Goal: Information Seeking & Learning: Learn about a topic

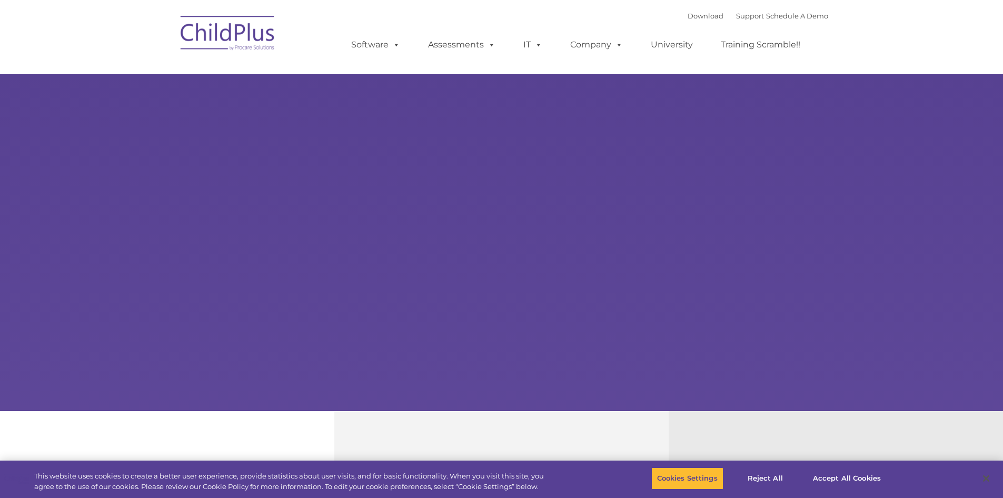
select select "MEDIUM"
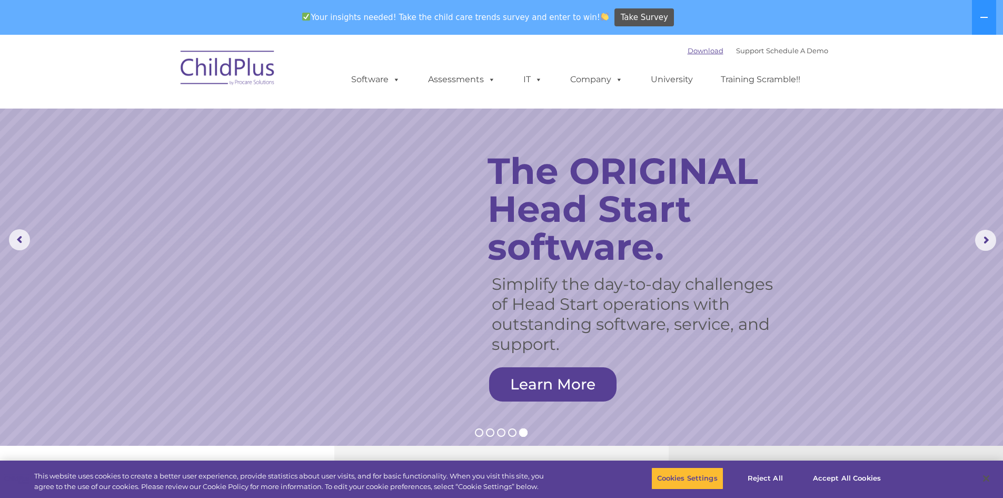
click at [692, 48] on link "Download" at bounding box center [706, 50] width 36 height 8
click at [989, 241] on rs-arrow at bounding box center [986, 240] width 21 height 21
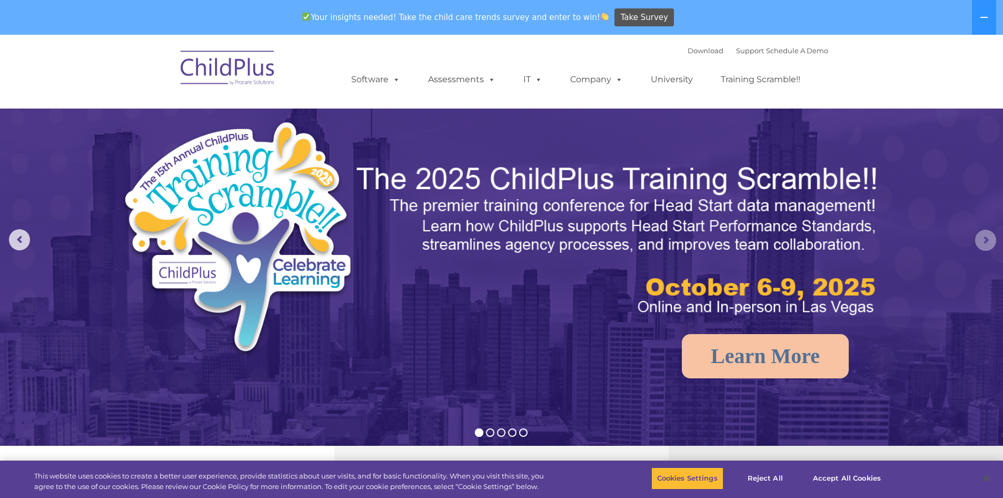
click at [989, 241] on rs-arrow at bounding box center [986, 240] width 21 height 21
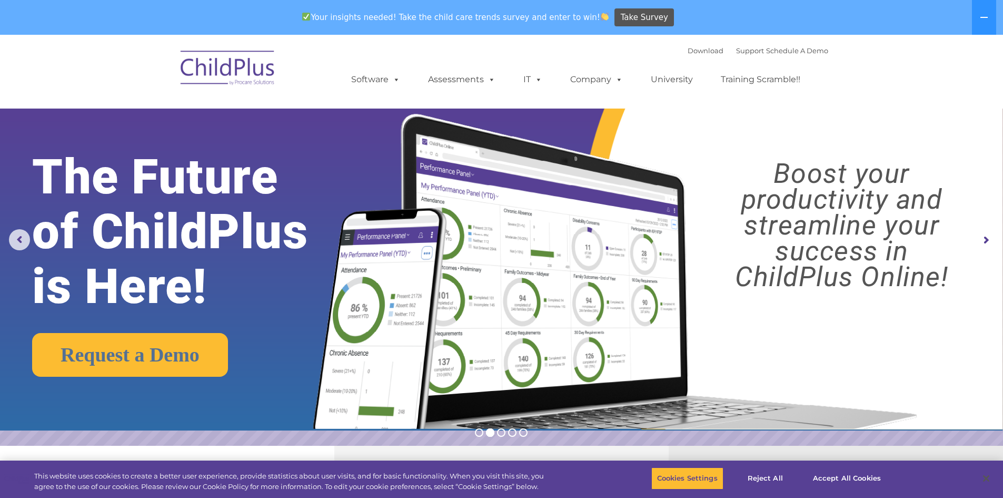
click at [989, 241] on rs-arrow at bounding box center [986, 240] width 21 height 21
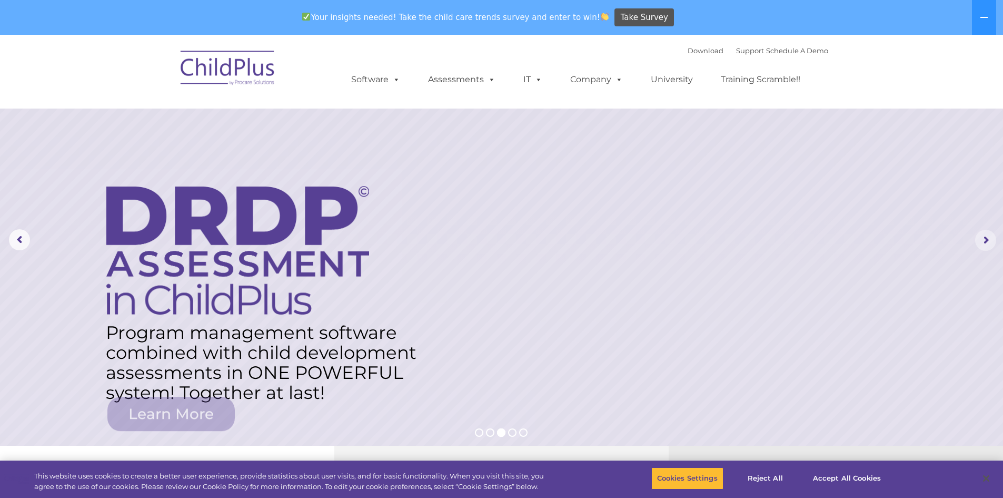
click at [989, 241] on rs-arrow at bounding box center [986, 240] width 21 height 21
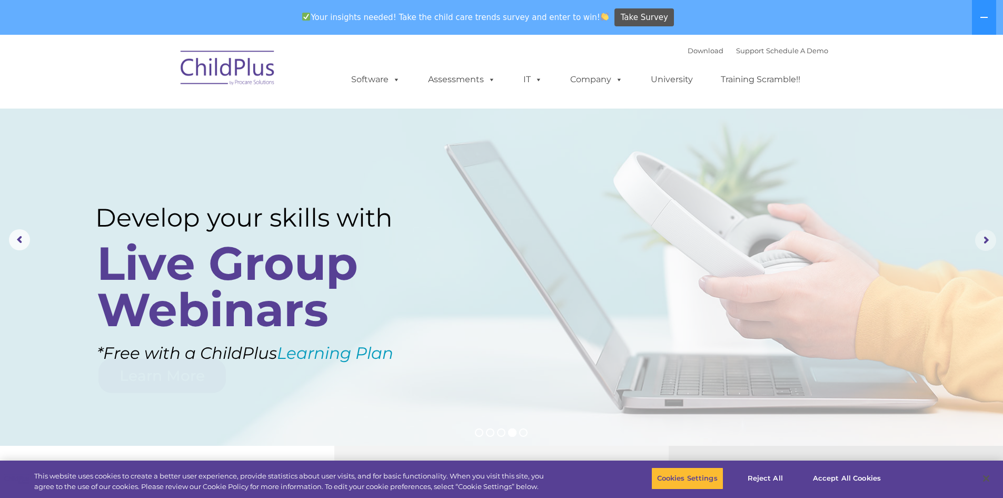
click at [989, 241] on rs-arrow at bounding box center [986, 240] width 21 height 21
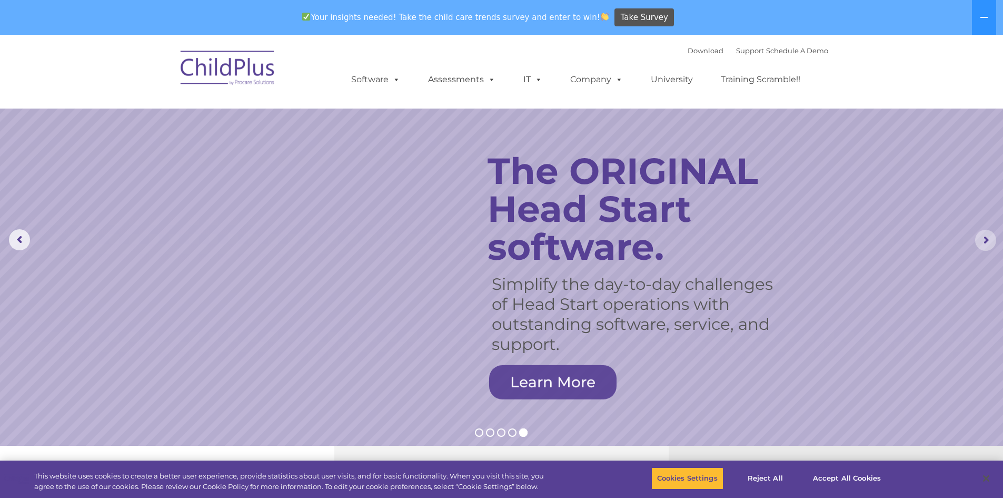
click at [989, 241] on rs-arrow at bounding box center [986, 240] width 21 height 21
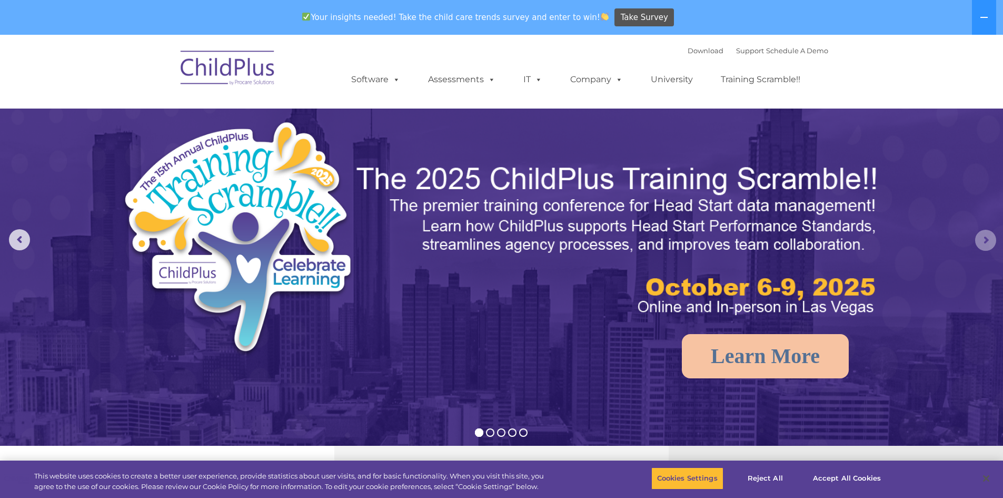
click at [989, 241] on rs-arrow at bounding box center [986, 240] width 21 height 21
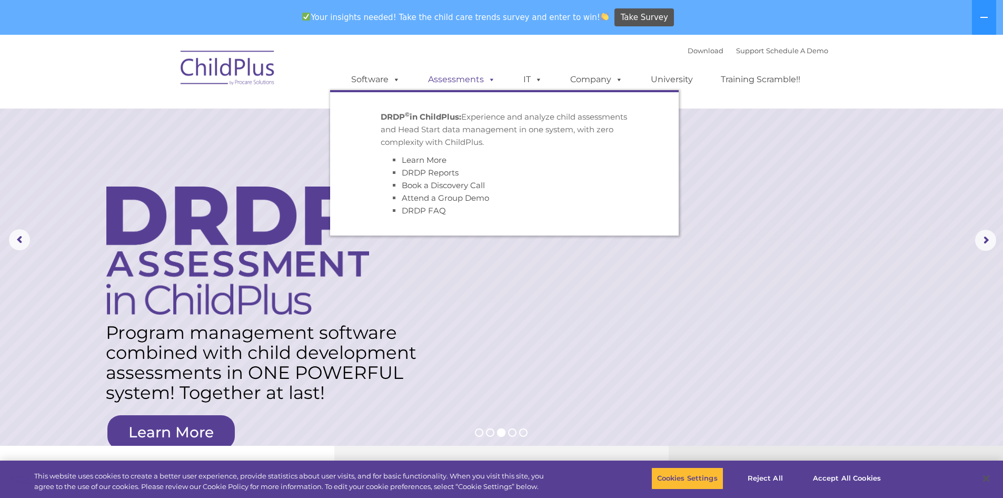
click at [491, 79] on span at bounding box center [490, 79] width 12 height 10
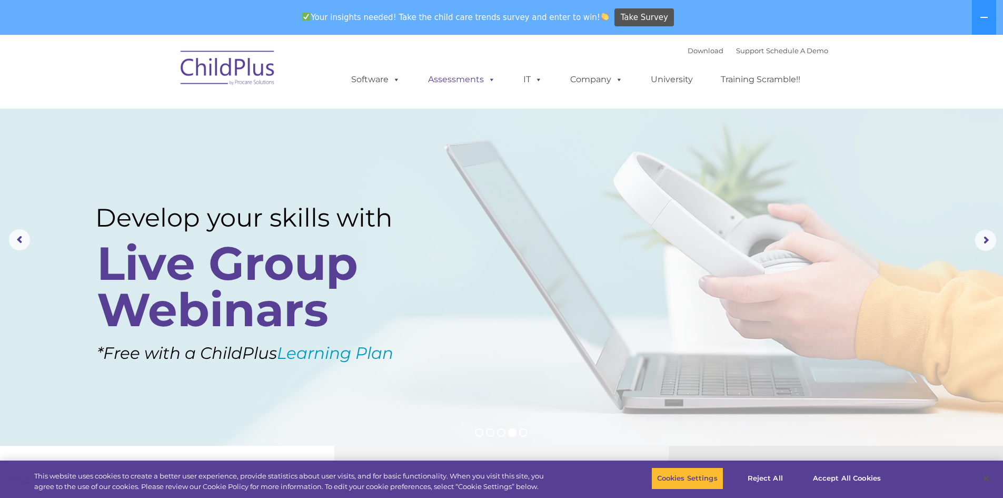
click at [491, 79] on span at bounding box center [490, 79] width 12 height 10
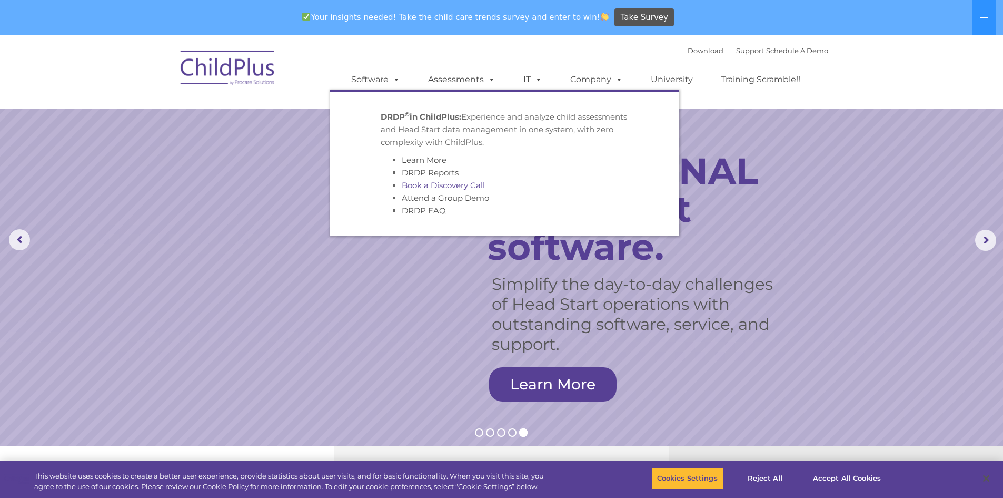
click at [451, 186] on link "Book a Discovery Call" at bounding box center [443, 185] width 83 height 10
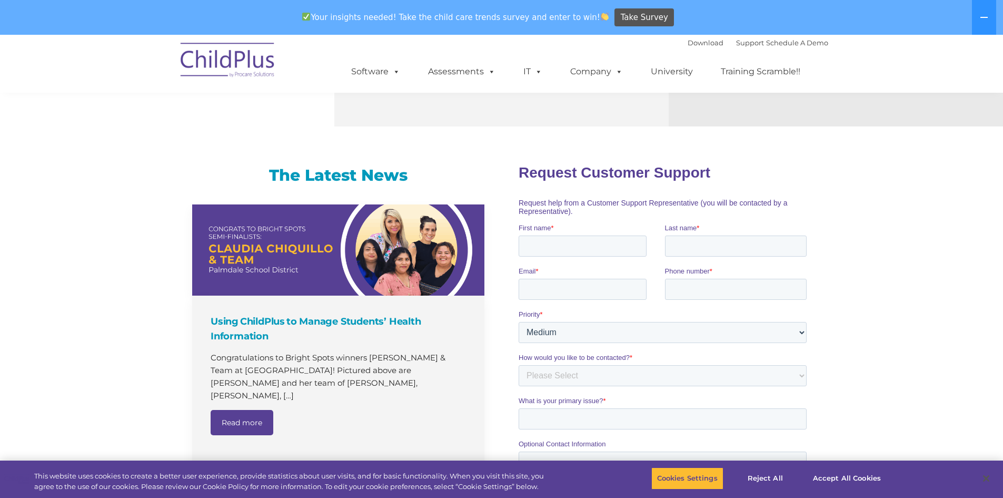
scroll to position [566, 0]
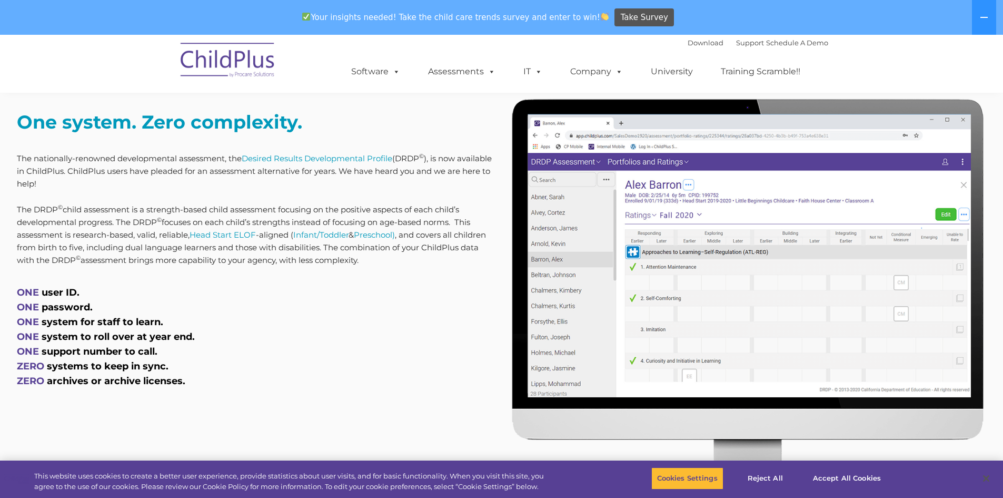
scroll to position [415, 0]
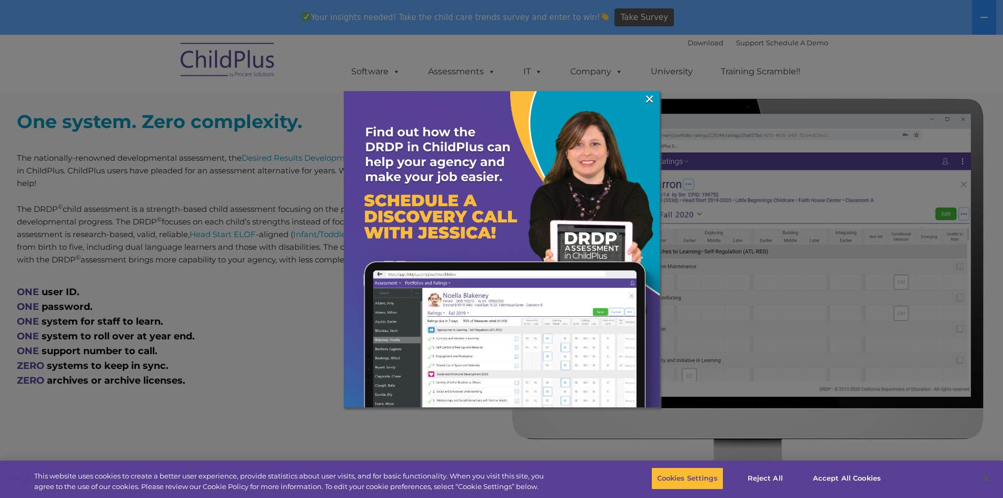
click at [237, 254] on div at bounding box center [501, 249] width 1003 height 498
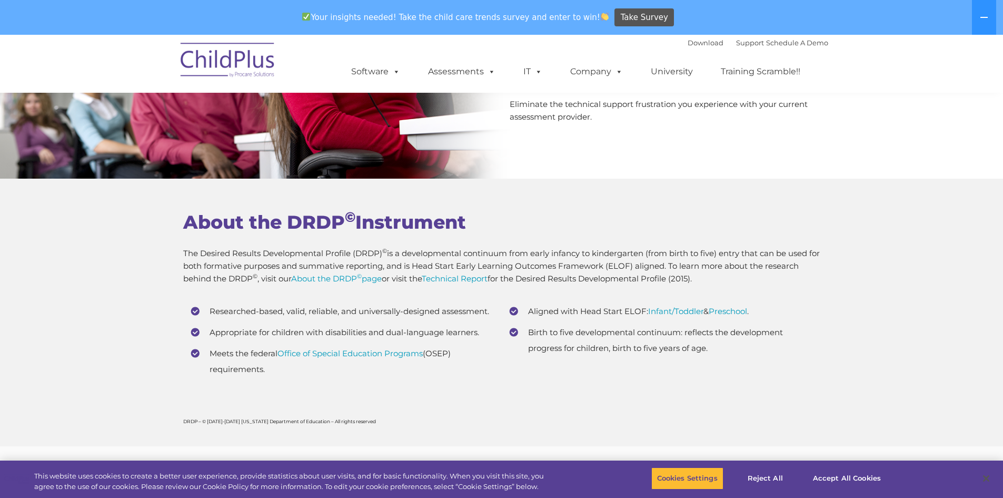
scroll to position [3956, 0]
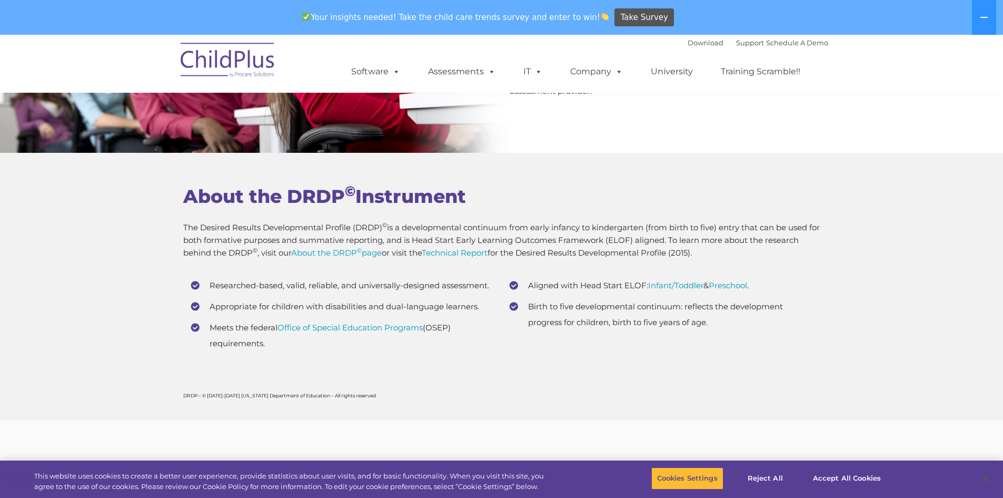
click at [423, 289] on li "Researched-based, valid, reliable, and universally-designed assessment." at bounding box center [342, 286] width 303 height 16
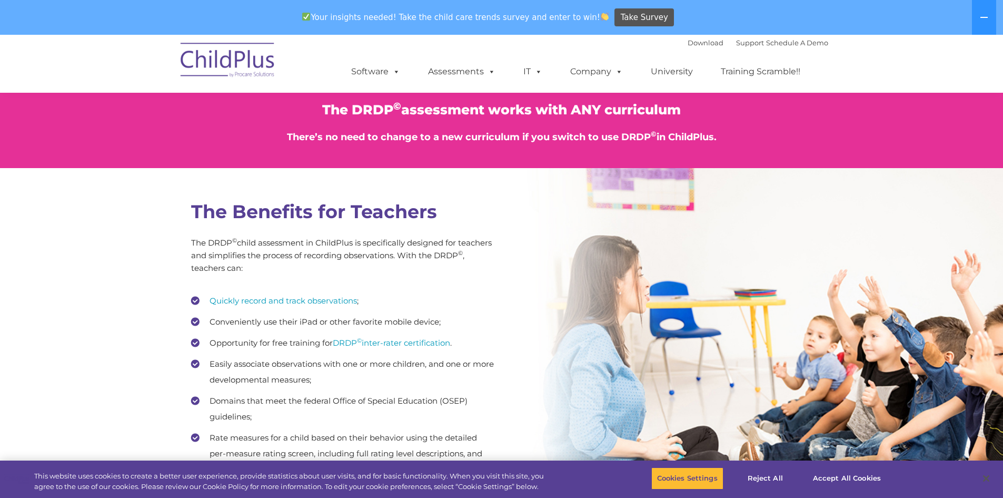
scroll to position [1367, 0]
